Goal: Transaction & Acquisition: Purchase product/service

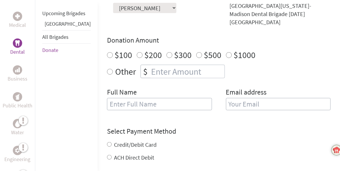
scroll to position [175, 0]
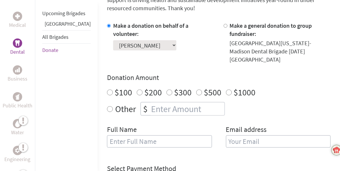
radio input "true"
click at [150, 102] on input "number" at bounding box center [187, 108] width 75 height 13
type input "250"
click at [112, 135] on input "text" at bounding box center [159, 141] width 105 height 12
type input "[PERSON_NAME]"
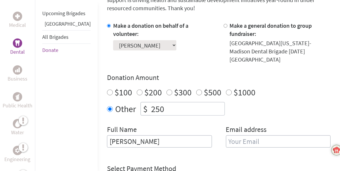
click at [226, 135] on input "email" at bounding box center [278, 141] width 105 height 12
type input "[EMAIL_ADDRESS][DOMAIN_NAME]"
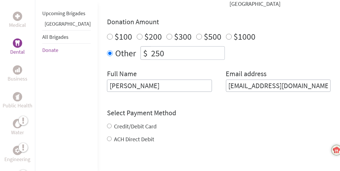
scroll to position [233, 0]
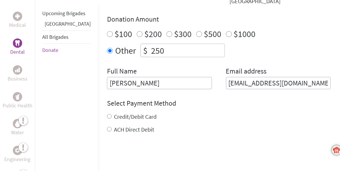
click at [107, 127] on form "Make a donation on behalf of a volunteer: Select a volunteer... [PERSON_NAME] […" at bounding box center [219, 83] width 224 height 241
click at [107, 127] on input "ACH Direct Debit" at bounding box center [109, 129] width 5 height 5
radio input "true"
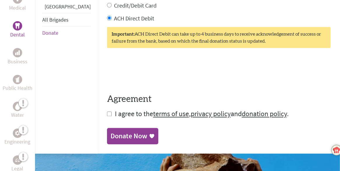
scroll to position [350, 0]
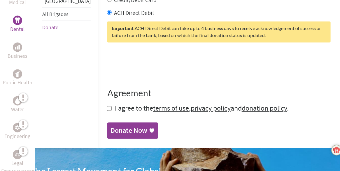
click at [107, 106] on input "checkbox" at bounding box center [109, 108] width 5 height 5
checkbox input "true"
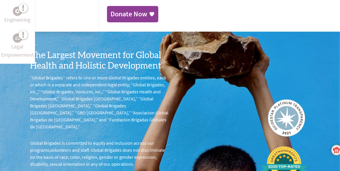
scroll to position [408, 0]
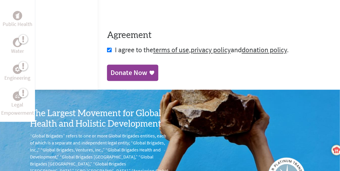
click at [122, 68] on div "Donate Now" at bounding box center [129, 72] width 37 height 9
